Goal: Navigation & Orientation: Find specific page/section

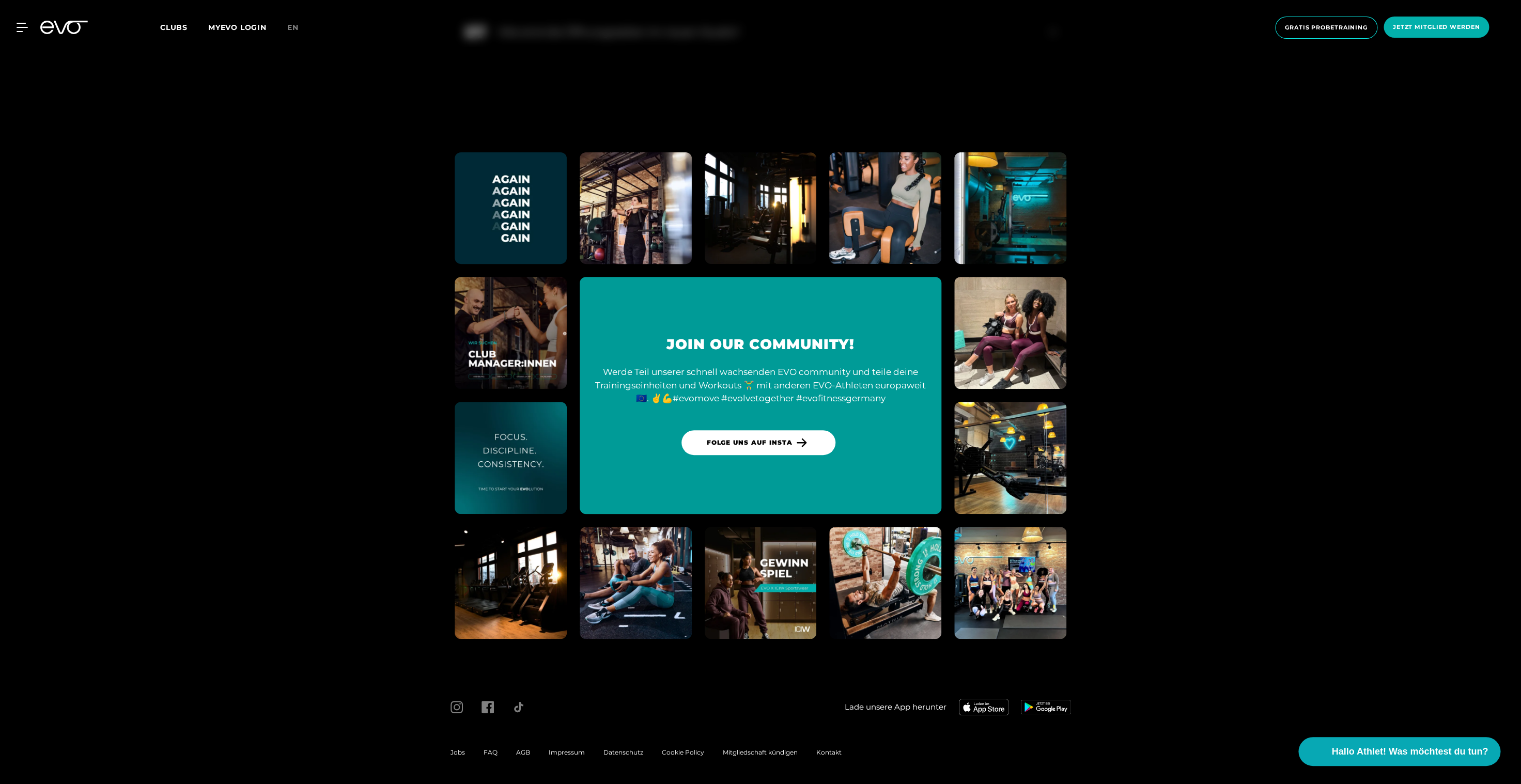
scroll to position [3159, 0]
click at [71, 26] on icon at bounding box center [63, 28] width 47 height 14
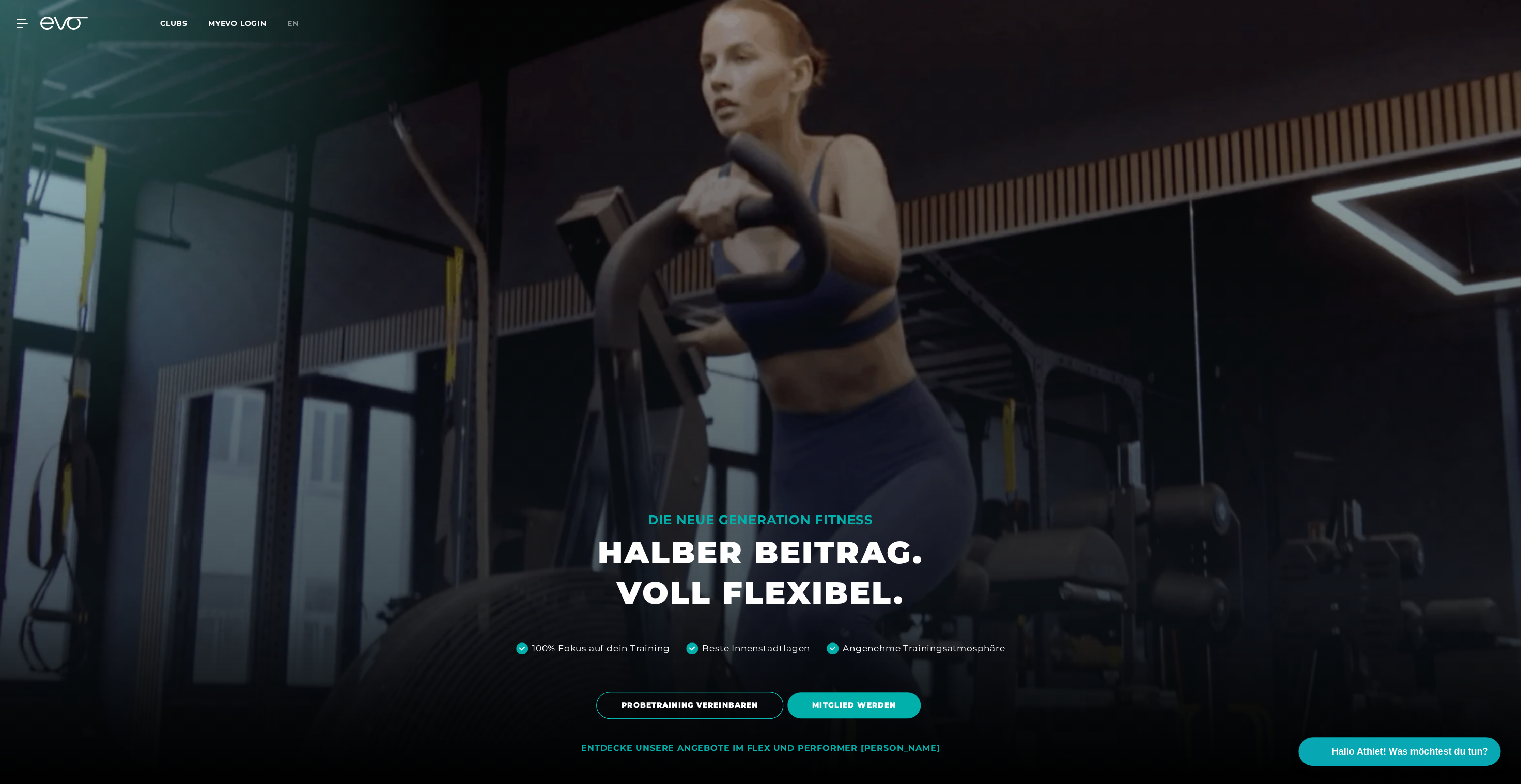
click at [71, 31] on div "MyEVO Login Über EVO Mitgliedschaften Probetraining TAGESPASS EVO Studios [GEOG…" at bounding box center [760, 23] width 1517 height 30
click at [721, 713] on span "PROBETRAINING VEREINBAREN" at bounding box center [689, 705] width 187 height 27
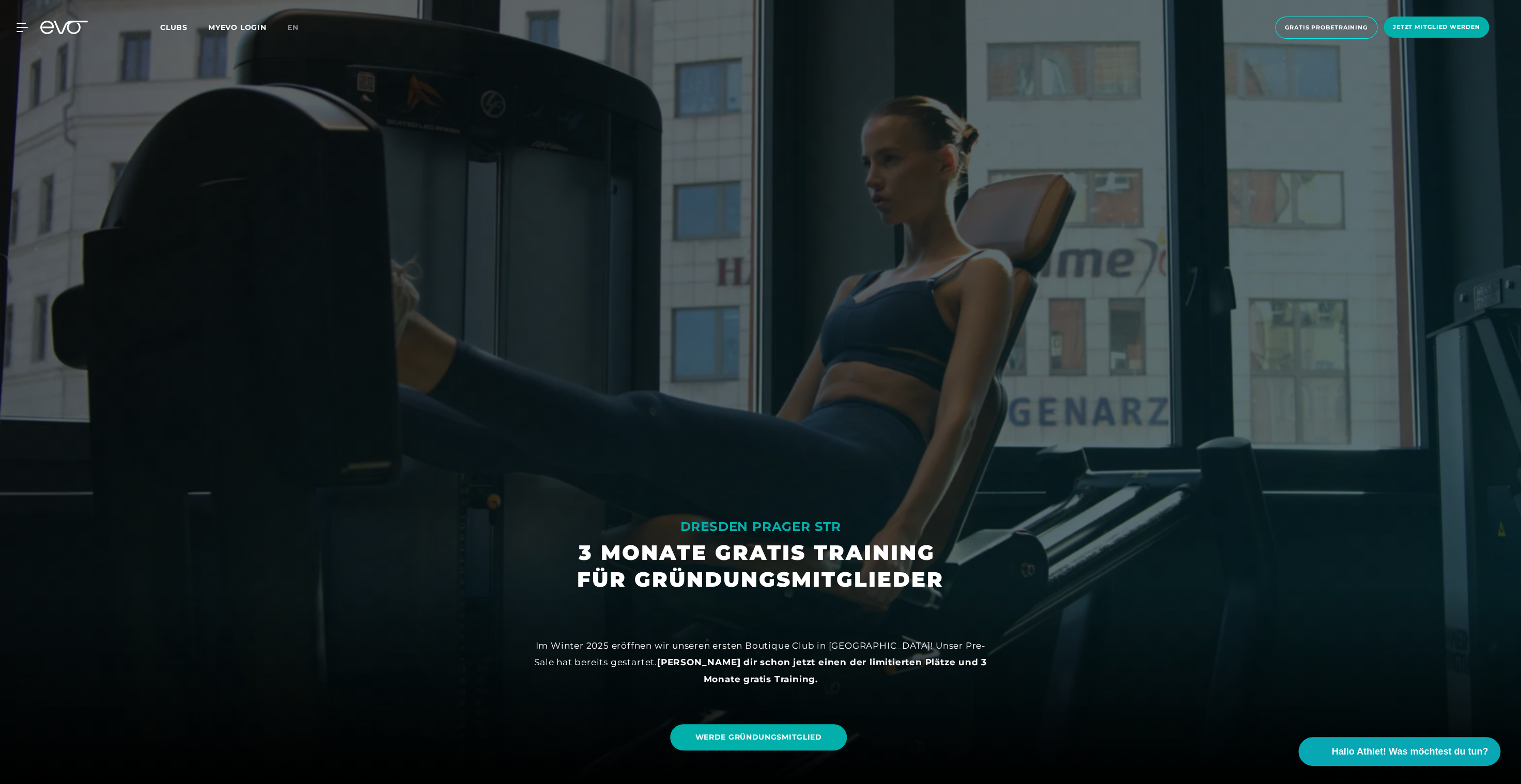
click at [168, 27] on span "Clubs" at bounding box center [174, 27] width 27 height 9
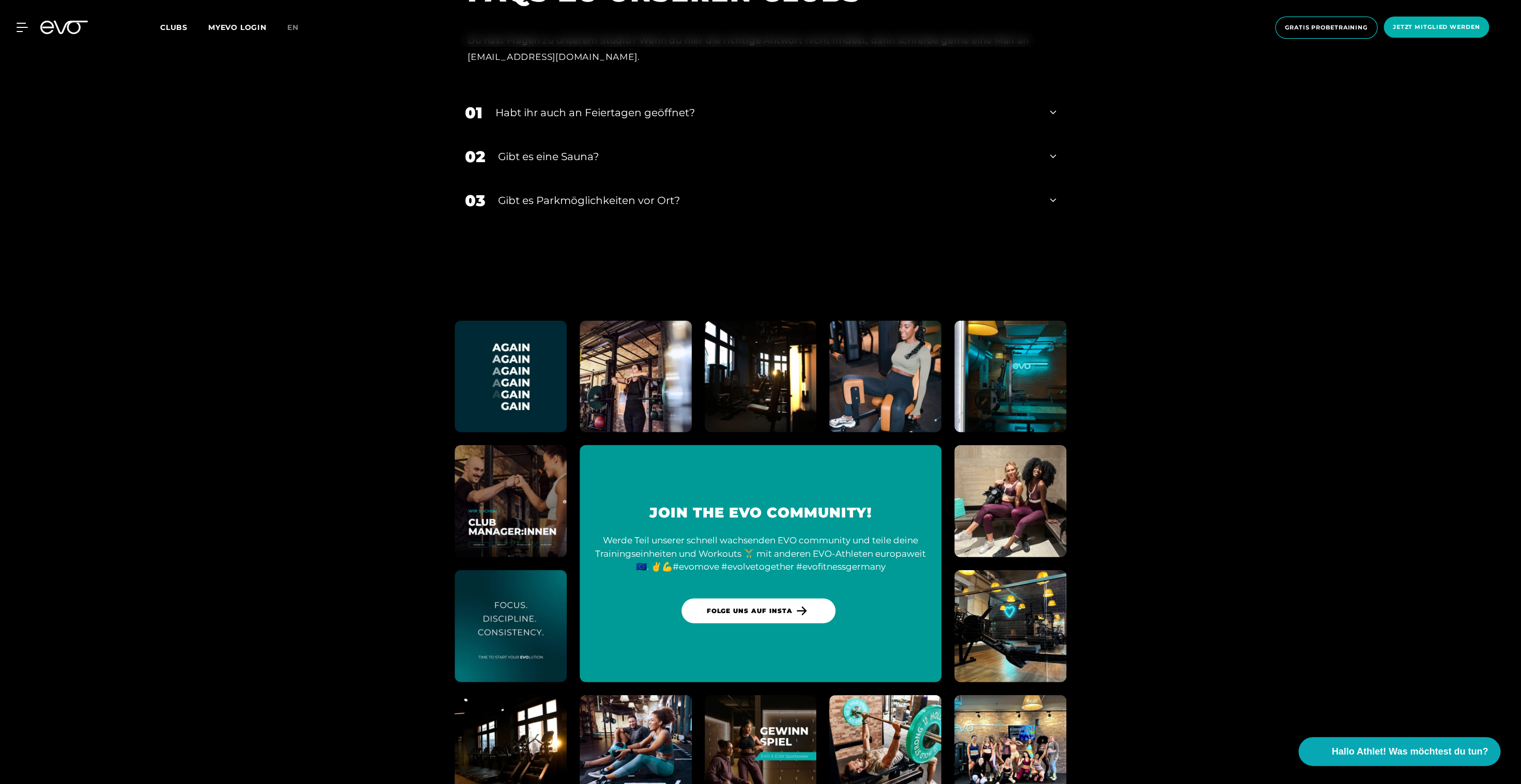
scroll to position [4822, 0]
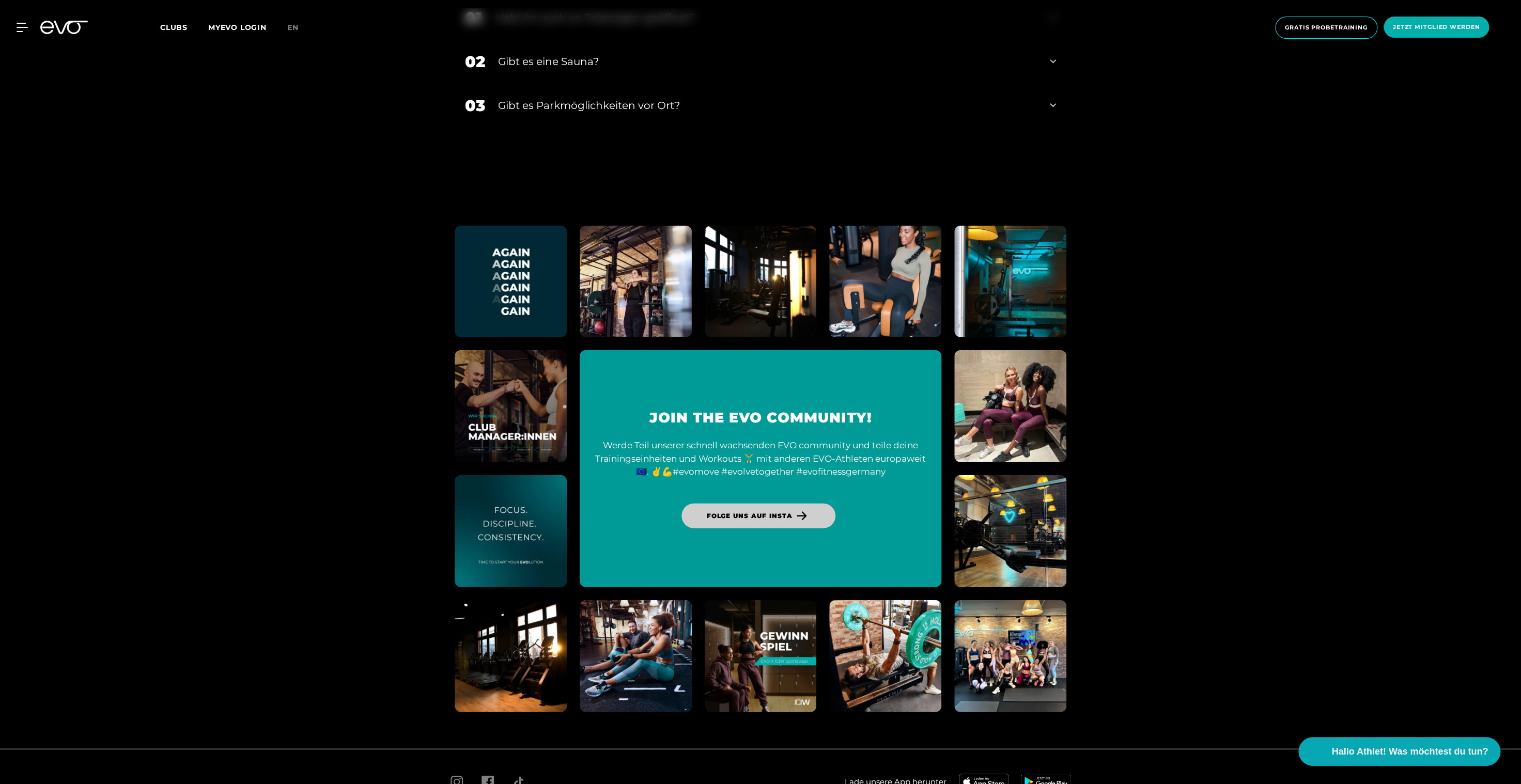
click at [708, 503] on link "Folge uns auf Insta" at bounding box center [758, 516] width 153 height 25
